Goal: Task Accomplishment & Management: Use online tool/utility

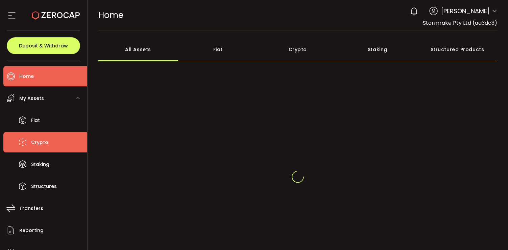
click at [51, 144] on li "Crypto" at bounding box center [45, 142] width 84 height 20
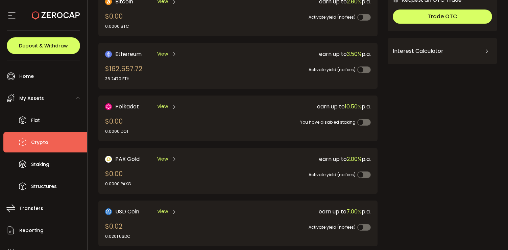
scroll to position [74, 0]
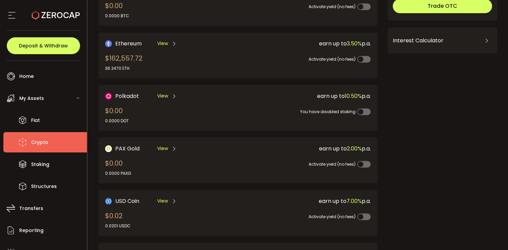
click at [170, 63] on div "Ethereum View $162,557.72 36.2470 ETH" at bounding box center [165, 55] width 120 height 32
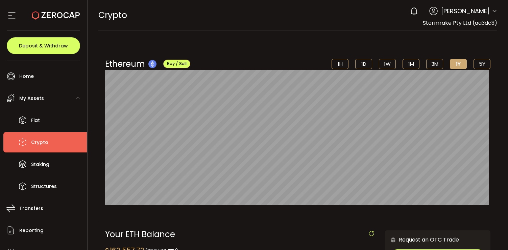
click at [40, 140] on span "Crypto" at bounding box center [39, 142] width 17 height 10
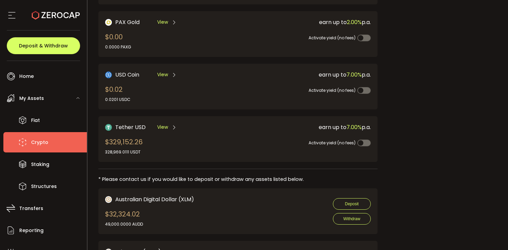
scroll to position [218, 0]
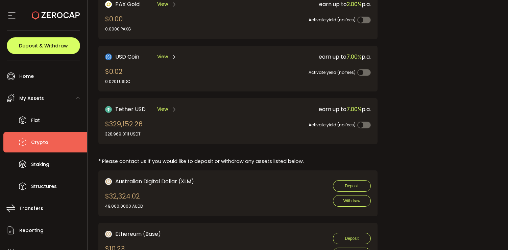
click at [144, 128] on div "Tether USD View $329,152.26 328,969.0111 USDT" at bounding box center [165, 121] width 120 height 32
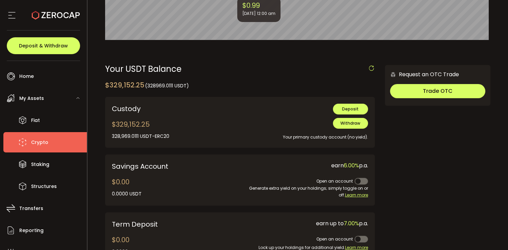
scroll to position [164, 0]
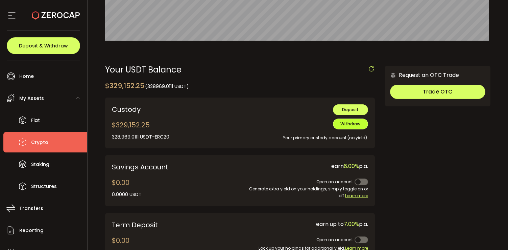
click at [351, 123] on span "Withdraw" at bounding box center [351, 124] width 20 height 6
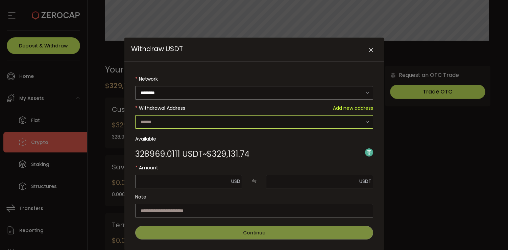
click at [182, 125] on input "Withdraw USDT" at bounding box center [254, 122] width 238 height 14
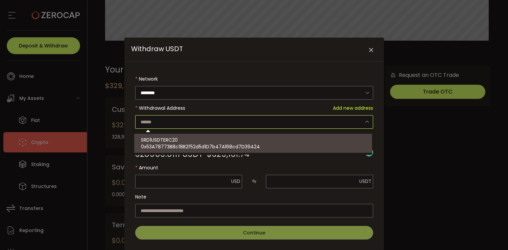
click at [180, 141] on div "SRD1USDTERC20 0x53A78773B8c18B2f52d5d1D7b47A168cd7D39424" at bounding box center [254, 143] width 227 height 19
type input "**********"
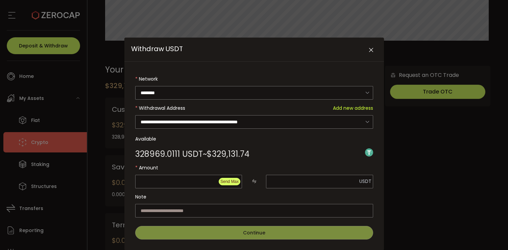
click at [232, 179] on span "Send Max" at bounding box center [229, 181] width 18 height 5
type input "*********"
type input "**********"
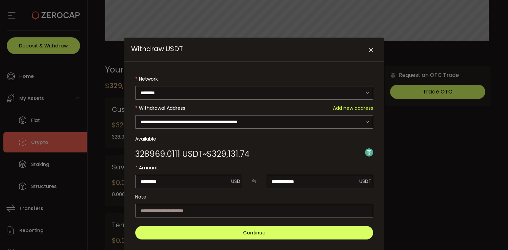
scroll to position [16, 0]
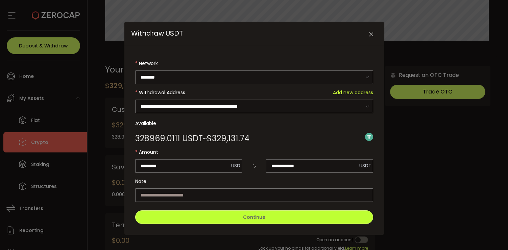
click at [225, 212] on button "Continue" at bounding box center [254, 217] width 238 height 14
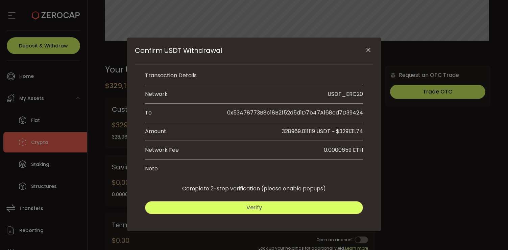
click at [225, 203] on button "Verify" at bounding box center [254, 207] width 218 height 13
click at [300, 204] on span "Submit" at bounding box center [310, 207] width 20 height 8
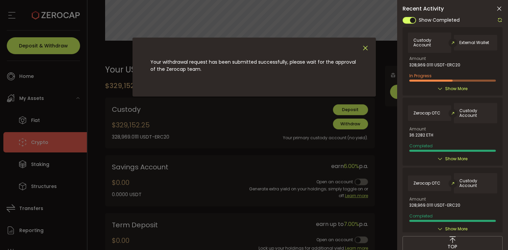
click at [366, 48] on icon "Close" at bounding box center [365, 47] width 7 height 7
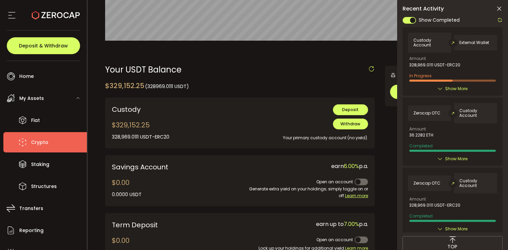
click at [499, 9] on icon at bounding box center [499, 8] width 7 height 7
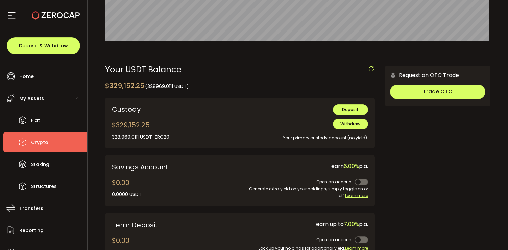
click at [44, 142] on span "Crypto" at bounding box center [39, 142] width 17 height 10
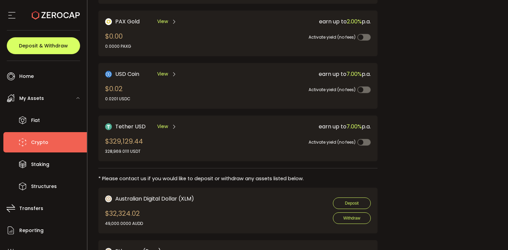
scroll to position [213, 0]
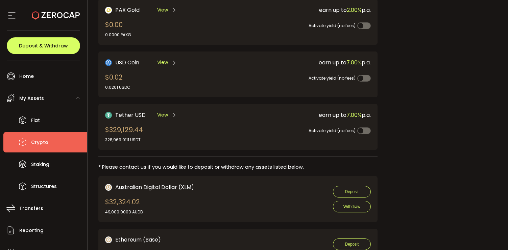
click at [202, 127] on div "Tether USD View $329,129.44 328,969.0111 USDT" at bounding box center [165, 127] width 120 height 32
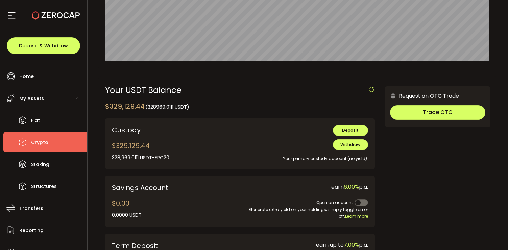
scroll to position [159, 0]
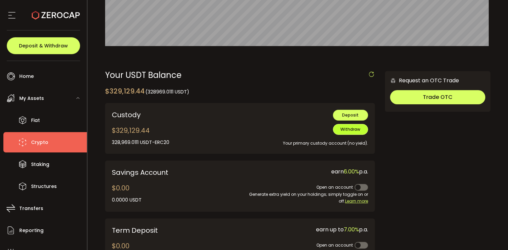
click at [347, 134] on button "Withdraw" at bounding box center [350, 129] width 35 height 11
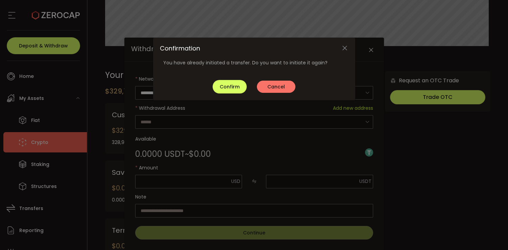
click at [270, 86] on span "Cancel" at bounding box center [276, 86] width 18 height 7
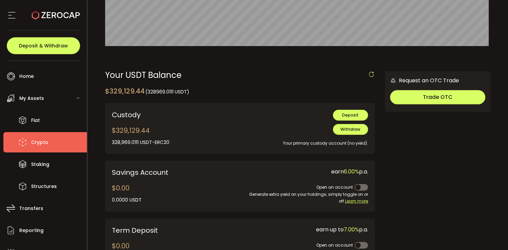
click at [270, 86] on div "Your USDT Balance $329,129.44 (328969.0111 USDT) Confirmation You have already …" at bounding box center [240, 173] width 270 height 204
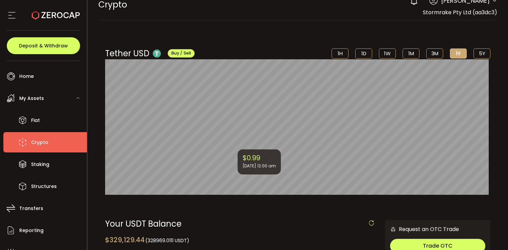
scroll to position [11, 0]
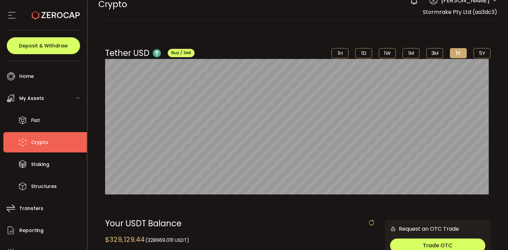
click at [46, 136] on li "Crypto" at bounding box center [45, 142] width 84 height 20
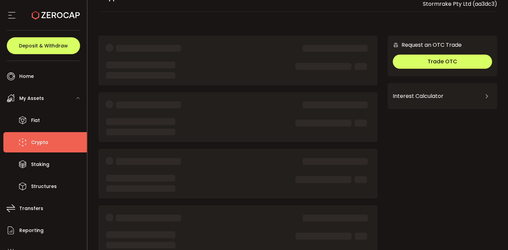
scroll to position [21, 0]
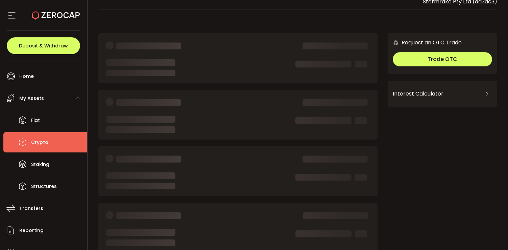
click at [44, 142] on span "Crypto" at bounding box center [39, 142] width 17 height 10
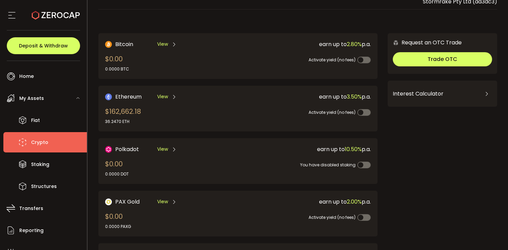
click at [218, 113] on div "Ethereum View $162,662.18 36.2470 ETH" at bounding box center [165, 108] width 120 height 32
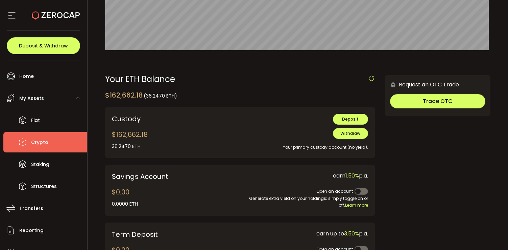
scroll to position [153, 0]
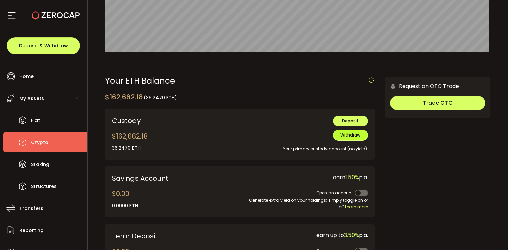
click at [351, 134] on span "Withdraw" at bounding box center [351, 135] width 20 height 6
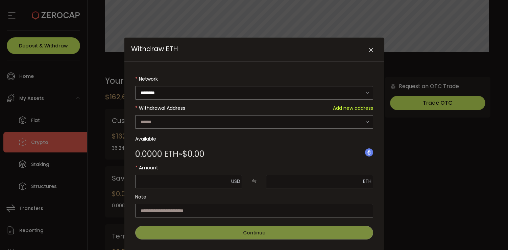
click at [221, 123] on form "Network ******** Ethereum Withdrawal Address Add new address SRD1ETHERC20 0x53A…" at bounding box center [254, 155] width 238 height 167
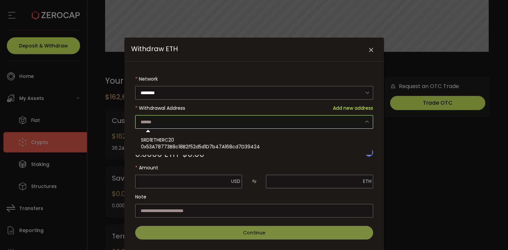
click at [203, 127] on input "Withdraw ETH" at bounding box center [254, 122] width 238 height 14
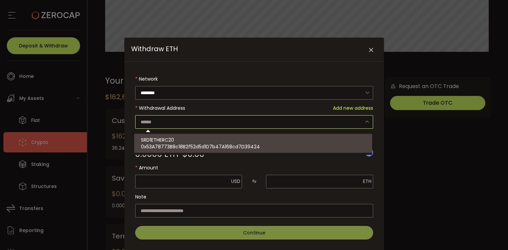
click at [187, 143] on span "0x53A78773B8c18B2f52d5d1D7b47A168cd7D39424" at bounding box center [200, 146] width 119 height 7
type input "**********"
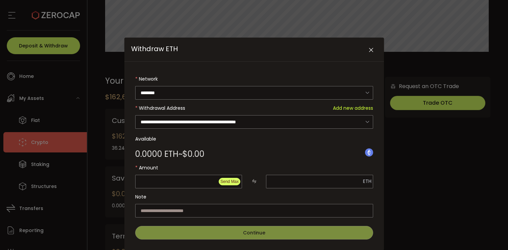
click at [226, 181] on span "Send Max" at bounding box center [229, 181] width 18 height 5
type input "*********"
type input "**********"
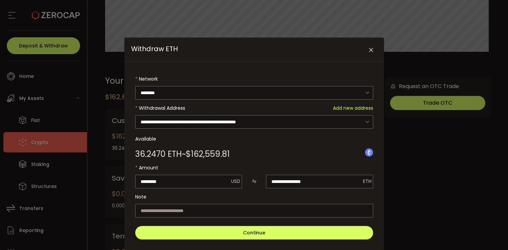
scroll to position [16, 0]
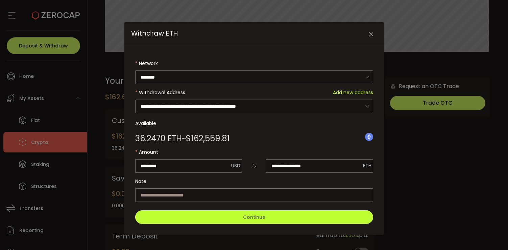
click at [231, 216] on button "Continue" at bounding box center [254, 217] width 238 height 14
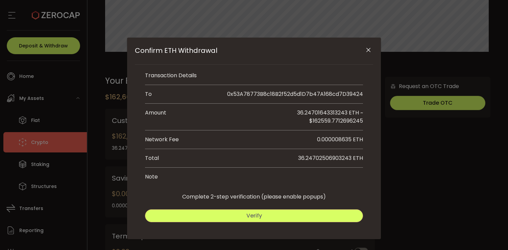
click at [269, 217] on button "Verify" at bounding box center [254, 215] width 218 height 13
click at [293, 219] on button "Submit" at bounding box center [310, 215] width 108 height 13
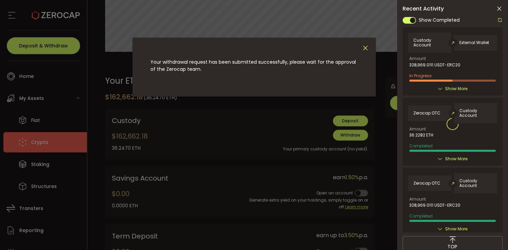
click at [365, 48] on icon "Close" at bounding box center [365, 47] width 7 height 7
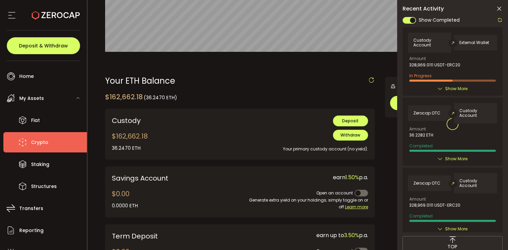
click at [500, 7] on icon at bounding box center [499, 8] width 7 height 7
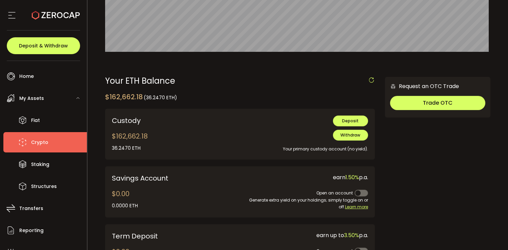
click at [293, 90] on div "**********" at bounding box center [240, 179] width 270 height 204
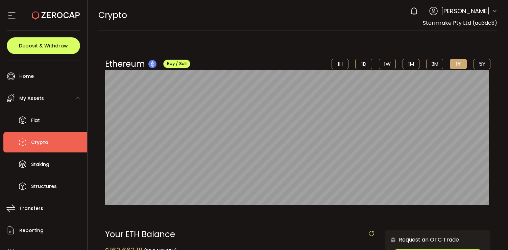
click at [43, 97] on span "My Assets" at bounding box center [31, 98] width 25 height 10
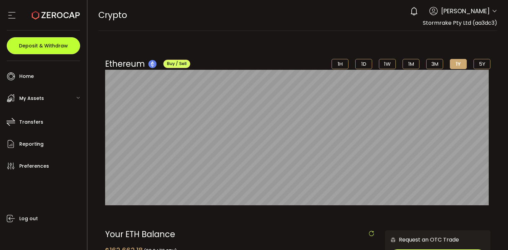
click at [62, 46] on span "Deposit & Withdraw" at bounding box center [43, 45] width 49 height 5
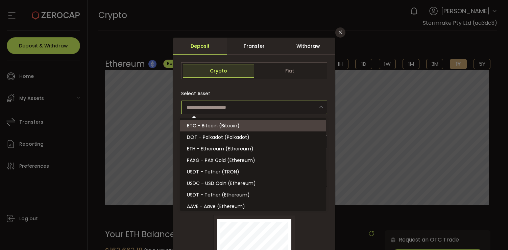
click at [245, 105] on input "dialog" at bounding box center [254, 107] width 146 height 14
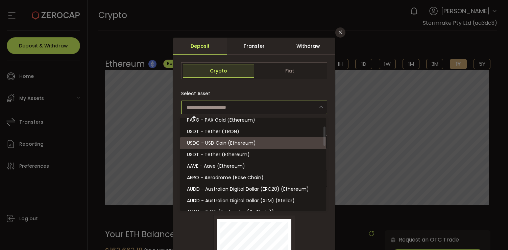
scroll to position [41, 0]
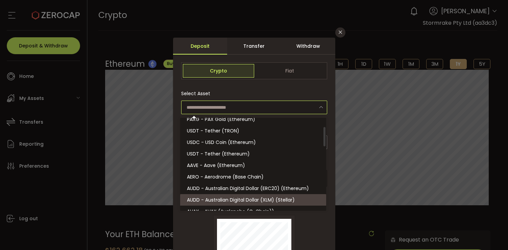
click at [241, 196] on li "AUDD - Australian Digital Dollar (XLM) (Stellar)" at bounding box center [253, 199] width 146 height 11
type input "**********"
type input "*******"
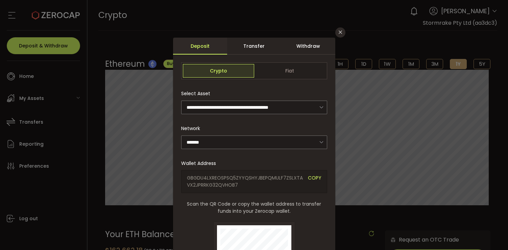
click at [318, 176] on span "COPY" at bounding box center [315, 181] width 14 height 14
click at [338, 32] on icon "Close" at bounding box center [340, 31] width 5 height 5
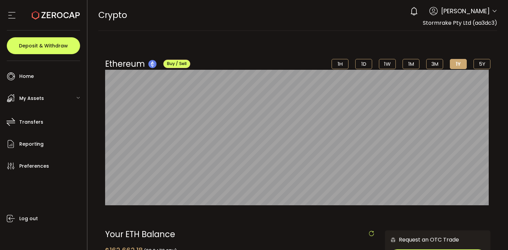
click at [42, 99] on span "My Assets" at bounding box center [31, 98] width 25 height 10
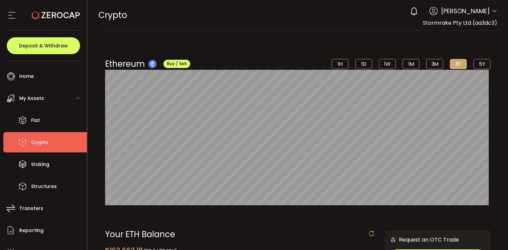
click at [47, 144] on span "Crypto" at bounding box center [39, 142] width 17 height 10
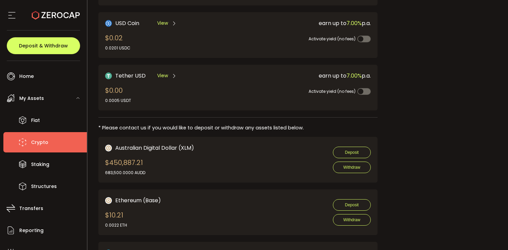
scroll to position [252, 0]
click at [437, 108] on div "Request an OTC Trade Trade OTC Buy Sell Crypto *** BTC ETH USDT USDC PAXG DOT F…" at bounding box center [443, 231] width 110 height 858
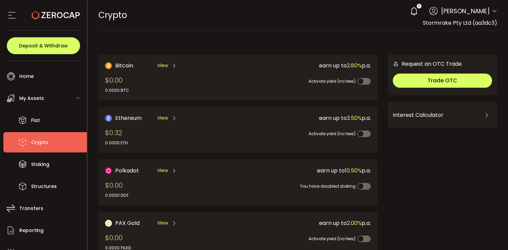
click at [50, 141] on li "Crypto" at bounding box center [45, 142] width 84 height 20
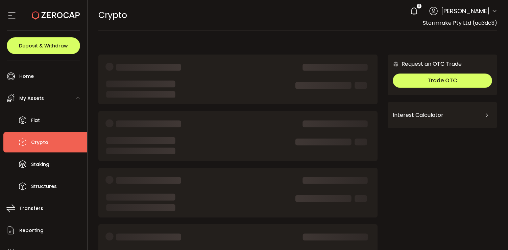
click at [250, 19] on div "CRYPTO Buy Power $0.00 USD Crypto Crypto Your verification is pending 8 Michael…" at bounding box center [297, 15] width 399 height 30
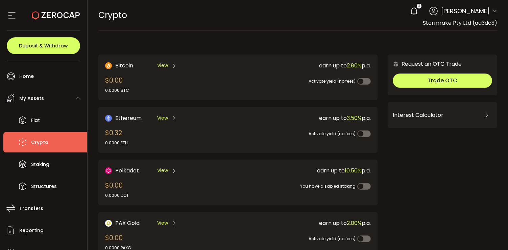
click at [489, 13] on div "8 [PERSON_NAME] Account Stormrake Pty Ltd (aa3dc3) Preferences Reporting Help L…" at bounding box center [452, 11] width 91 height 15
click at [493, 13] on icon at bounding box center [494, 10] width 5 height 5
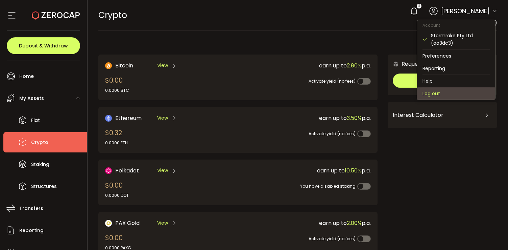
click at [439, 92] on li "Log out" at bounding box center [456, 93] width 78 height 12
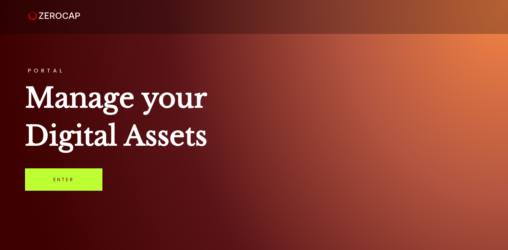
click at [50, 182] on link "Enter" at bounding box center [63, 179] width 77 height 22
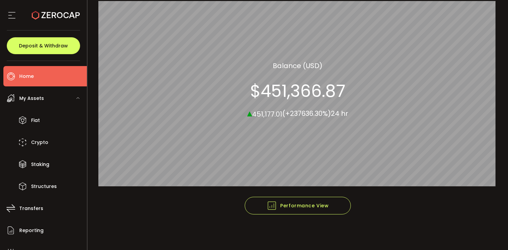
scroll to position [82, 0]
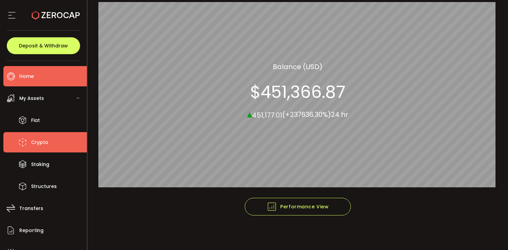
click at [46, 145] on span "Crypto" at bounding box center [39, 142] width 17 height 10
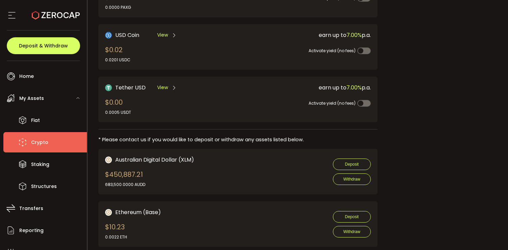
scroll to position [258, 0]
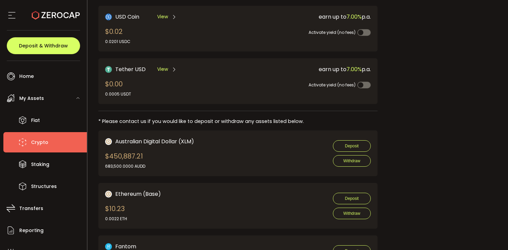
click at [471, 106] on div "Request an OTC Trade Trade OTC Buy Sell Crypto *** BTC ETH USDT USDC PAXG DOT F…" at bounding box center [443, 225] width 110 height 858
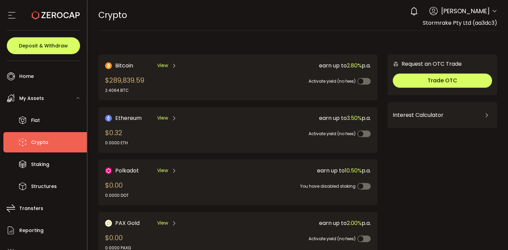
click at [161, 87] on div "Bitcoin View $289,839.59 2.4064 BTC" at bounding box center [165, 77] width 120 height 32
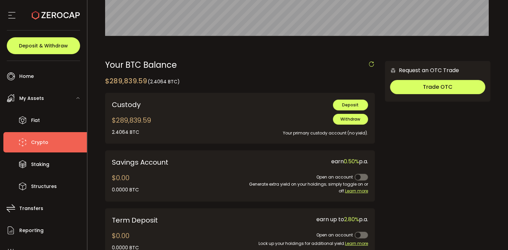
scroll to position [177, 0]
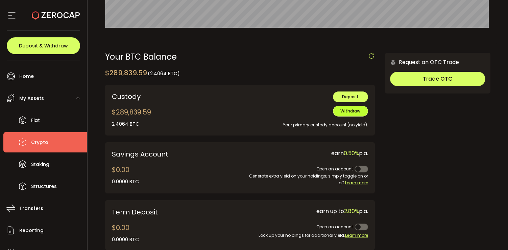
click at [352, 111] on span "Withdraw" at bounding box center [351, 111] width 20 height 6
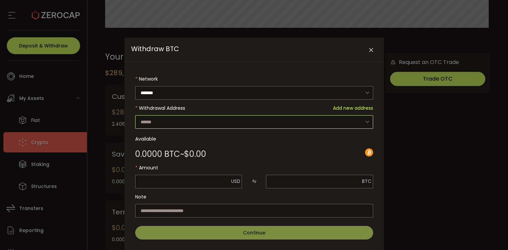
click at [245, 121] on input "Withdraw BTC" at bounding box center [254, 122] width 238 height 14
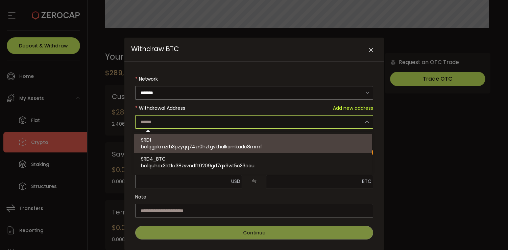
click at [218, 145] on span "bc1qgpkmzrh3pzyqq74zr0hztgvkhalkamkadc8mmf" at bounding box center [201, 146] width 121 height 7
type input "**********"
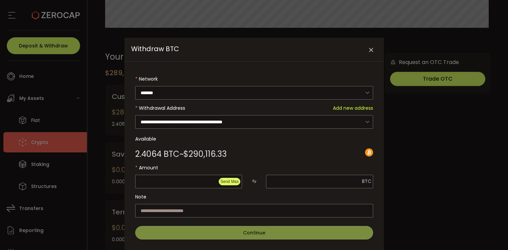
click at [228, 180] on span "Send Max" at bounding box center [229, 181] width 18 height 5
type input "*********"
type input "**********"
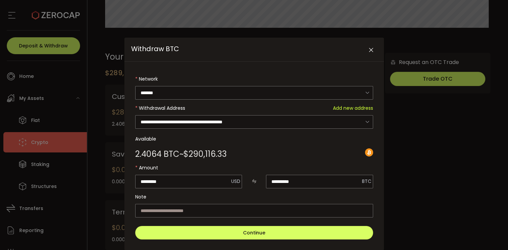
scroll to position [16, 0]
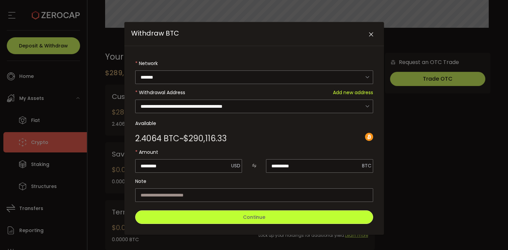
click at [224, 212] on button "Continue" at bounding box center [254, 217] width 238 height 14
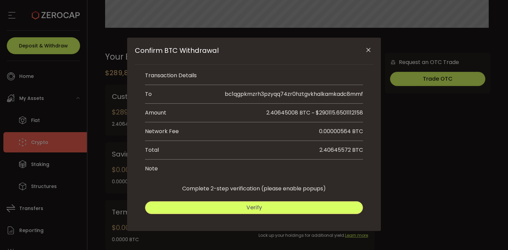
click at [273, 203] on button "Verify" at bounding box center [254, 207] width 218 height 13
click at [312, 208] on span "Submit" at bounding box center [310, 207] width 20 height 8
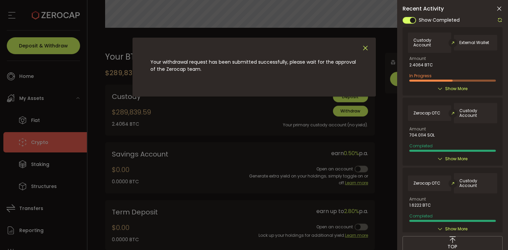
click at [365, 49] on icon "Close" at bounding box center [365, 47] width 7 height 7
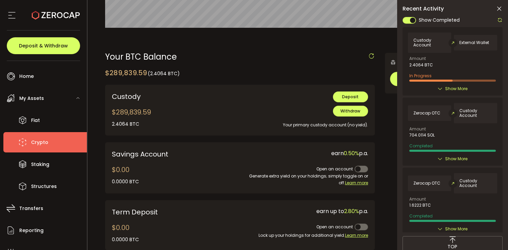
scroll to position [193, 0]
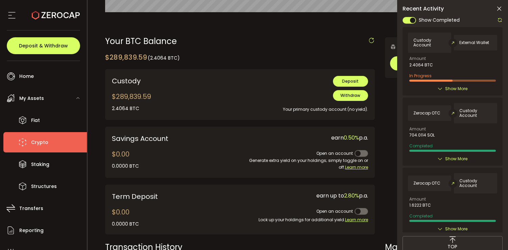
click at [42, 140] on span "Crypto" at bounding box center [39, 142] width 17 height 10
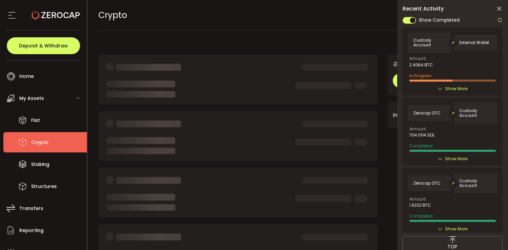
click at [42, 144] on span "Crypto" at bounding box center [39, 142] width 17 height 10
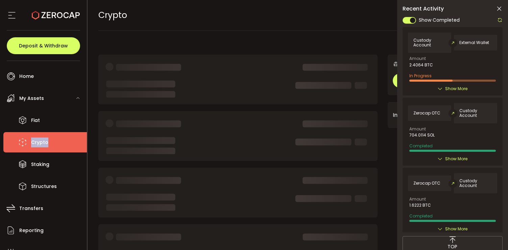
click at [42, 144] on span "Crypto" at bounding box center [39, 142] width 17 height 10
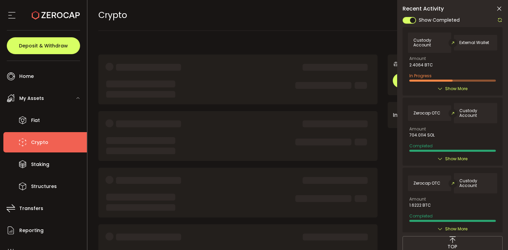
click at [53, 145] on li "Crypto" at bounding box center [45, 142] width 84 height 20
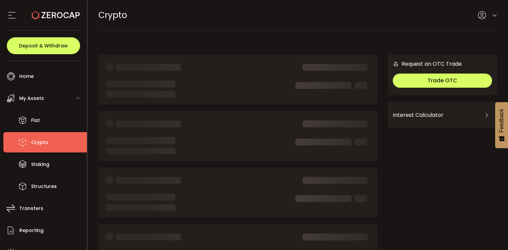
click at [37, 92] on div "My Assets" at bounding box center [45, 98] width 84 height 20
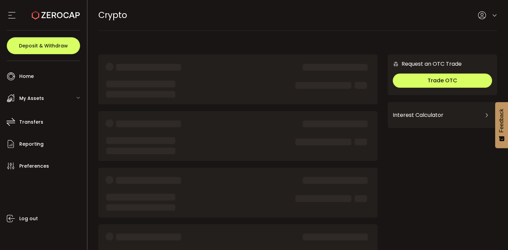
click at [41, 96] on span "My Assets" at bounding box center [31, 98] width 25 height 10
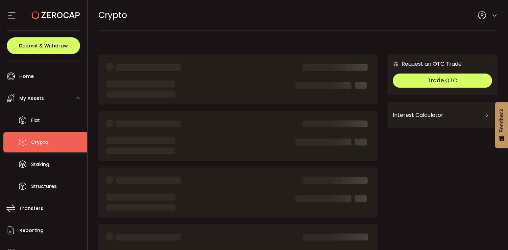
click at [42, 144] on span "Crypto" at bounding box center [39, 142] width 17 height 10
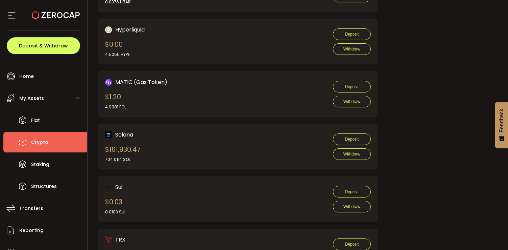
scroll to position [534, 0]
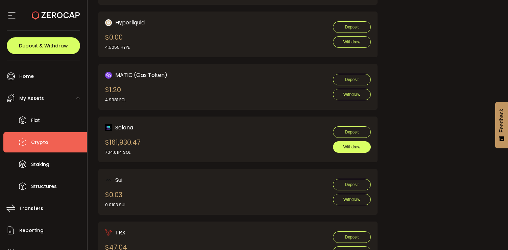
click at [359, 141] on button "Withdraw" at bounding box center [352, 146] width 38 height 11
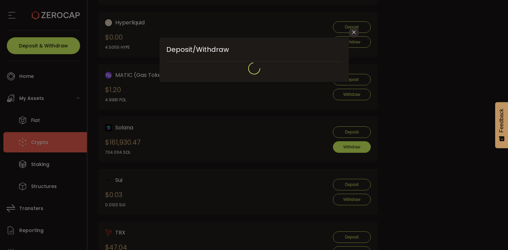
type input "**********"
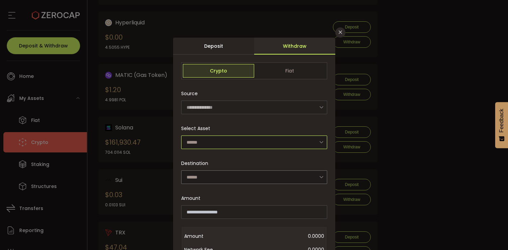
click at [259, 141] on input "dialog" at bounding box center [254, 142] width 146 height 14
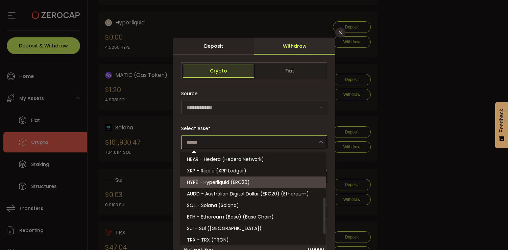
scroll to position [118, 0]
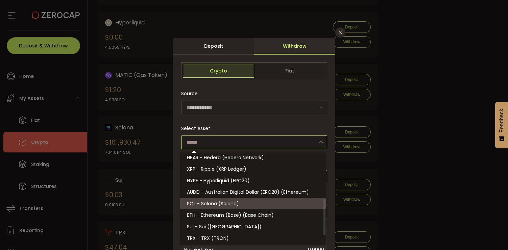
click at [226, 206] on span "SOL - Solana (Solana)" at bounding box center [213, 203] width 52 height 7
type input "**********"
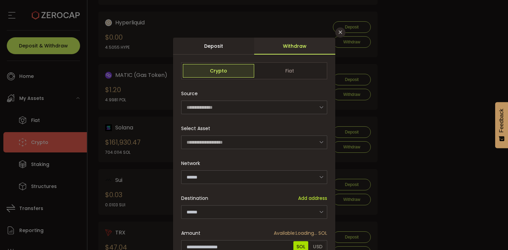
type input "******"
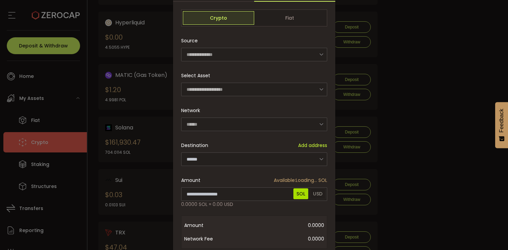
scroll to position [64, 0]
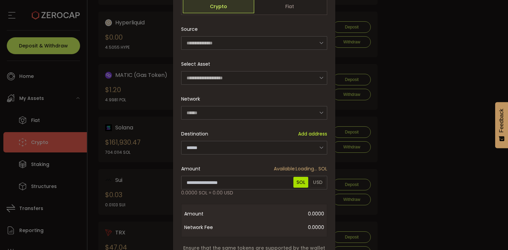
click at [317, 144] on icon "dialog" at bounding box center [321, 147] width 8 height 14
click at [271, 162] on div "Amount Available: Loading... SOL 0.0000 SOL ≈ 0.00 USD New Net Equity: 0.00 USD…" at bounding box center [254, 179] width 146 height 34
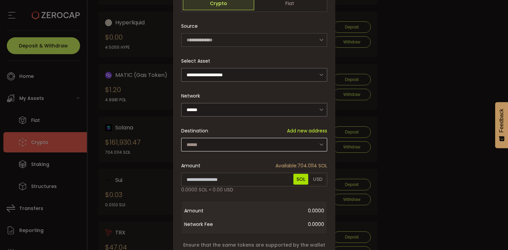
scroll to position [66, 0]
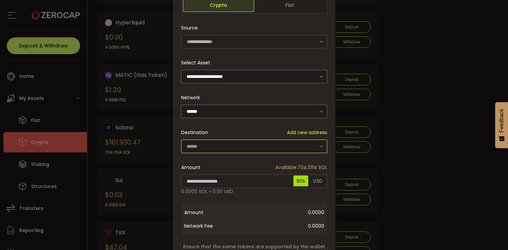
click at [315, 144] on div "dialog" at bounding box center [254, 146] width 146 height 14
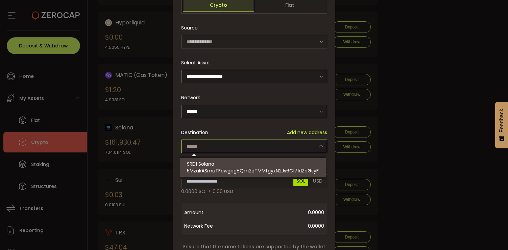
click at [249, 165] on div "SRD1 Solana 5MzakASmuTFcwgpg8Qm2qTMMfgyxN2Js6C171dZoGsyF" at bounding box center [254, 167] width 135 height 19
type input "**********"
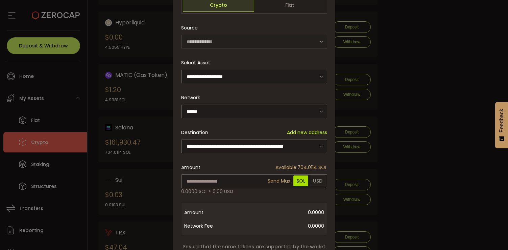
type input "**********"
click at [273, 180] on div "**********" at bounding box center [254, 148] width 162 height 353
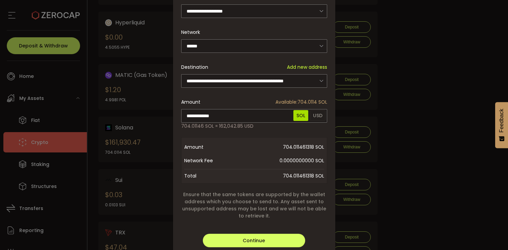
scroll to position [136, 0]
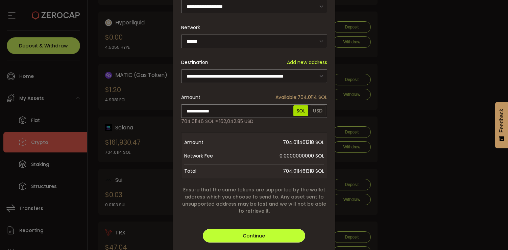
click at [260, 235] on span "Continue" at bounding box center [254, 235] width 22 height 7
click at [257, 243] on div "**********" at bounding box center [254, 100] width 146 height 299
click at [262, 234] on button "Verify" at bounding box center [254, 236] width 102 height 14
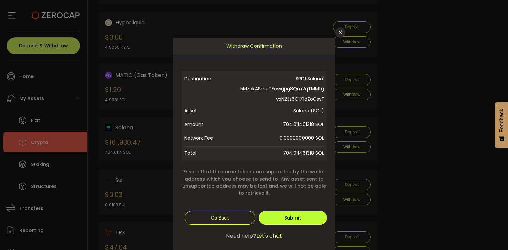
click at [301, 216] on button "Submit" at bounding box center [293, 218] width 68 height 14
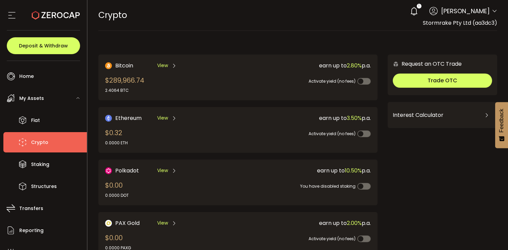
click at [260, 29] on div "CRYPTO Buy Power $0.00 USD Crypto Crypto Your verification is pending 1 [PERSON…" at bounding box center [297, 15] width 399 height 30
